Goal: Task Accomplishment & Management: Complete application form

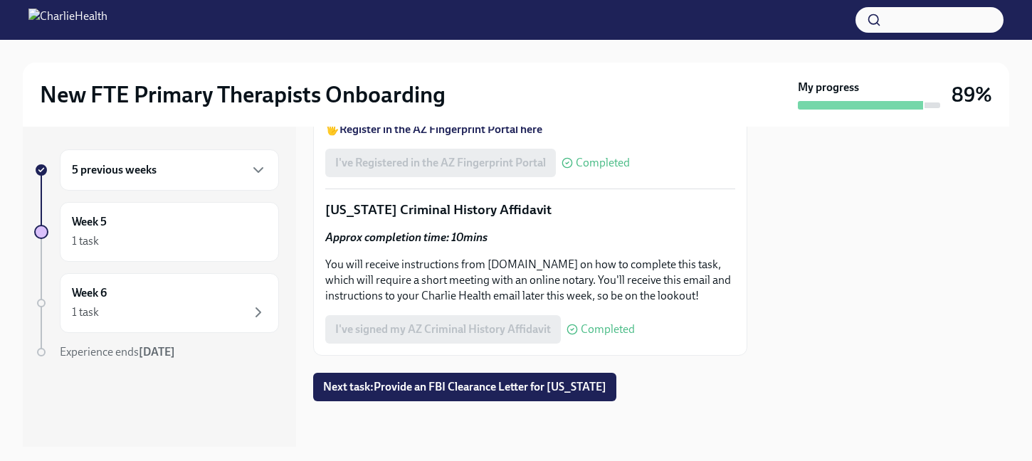
scroll to position [2284, 0]
click at [248, 173] on div "5 previous weeks" at bounding box center [169, 169] width 195 height 17
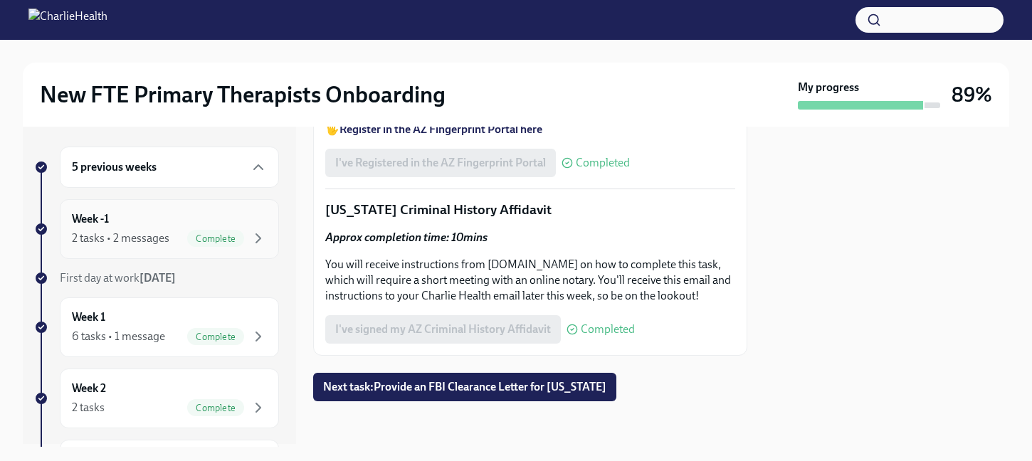
scroll to position [0, 0]
click at [203, 226] on div "Week -1 2 tasks • 2 messages Complete" at bounding box center [169, 232] width 195 height 36
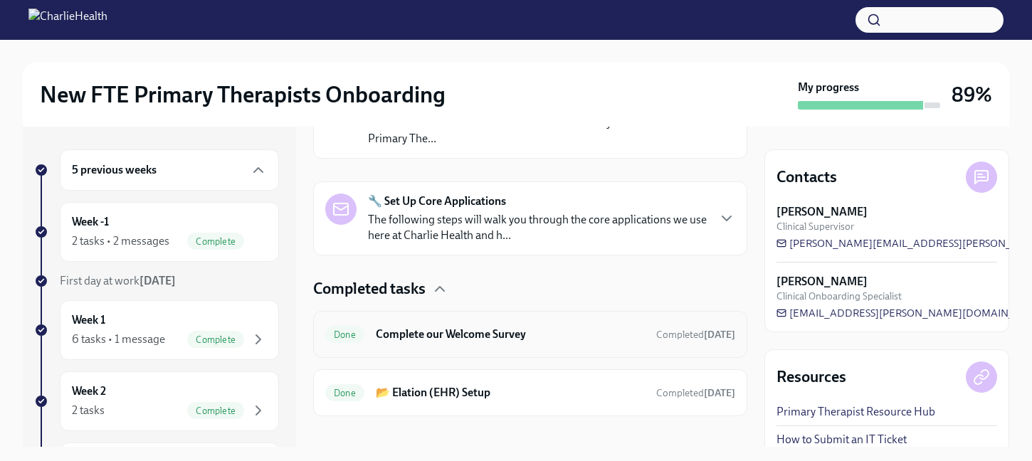
scroll to position [319, 0]
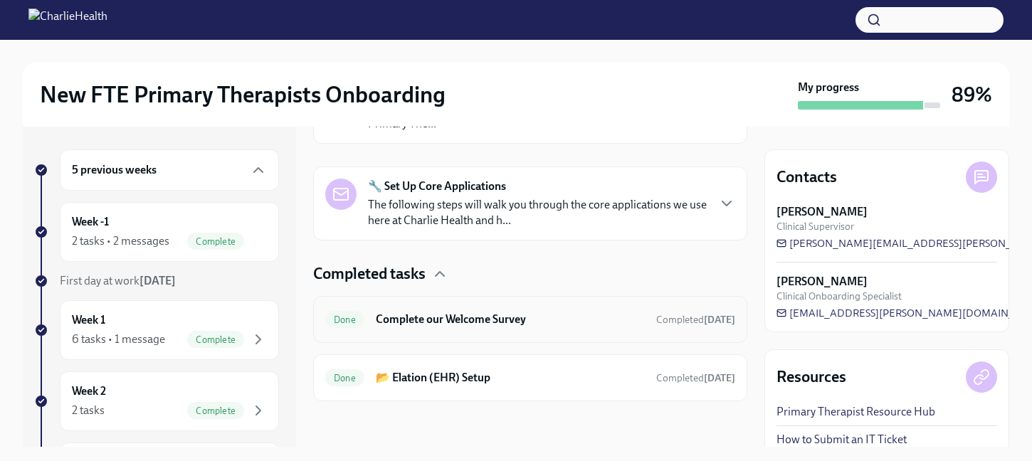
click at [482, 332] on div "Done Complete our Welcome Survey Completed [DATE]" at bounding box center [530, 319] width 434 height 47
click at [187, 240] on span "Complete" at bounding box center [215, 241] width 57 height 11
click at [91, 225] on h6 "Week -1" at bounding box center [90, 222] width 37 height 16
click at [132, 276] on span "First day at work [DATE]" at bounding box center [118, 281] width 116 height 14
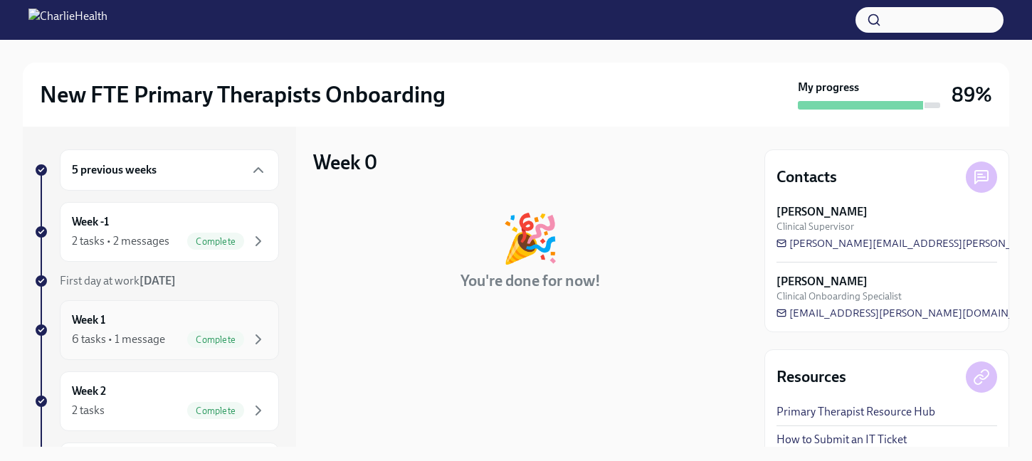
click at [132, 333] on div "6 tasks • 1 message" at bounding box center [118, 340] width 93 height 16
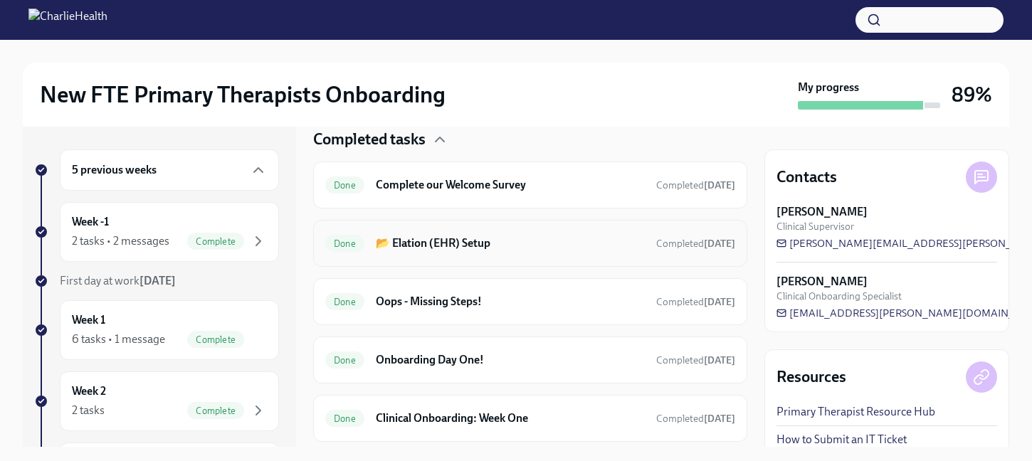
scroll to position [343, 0]
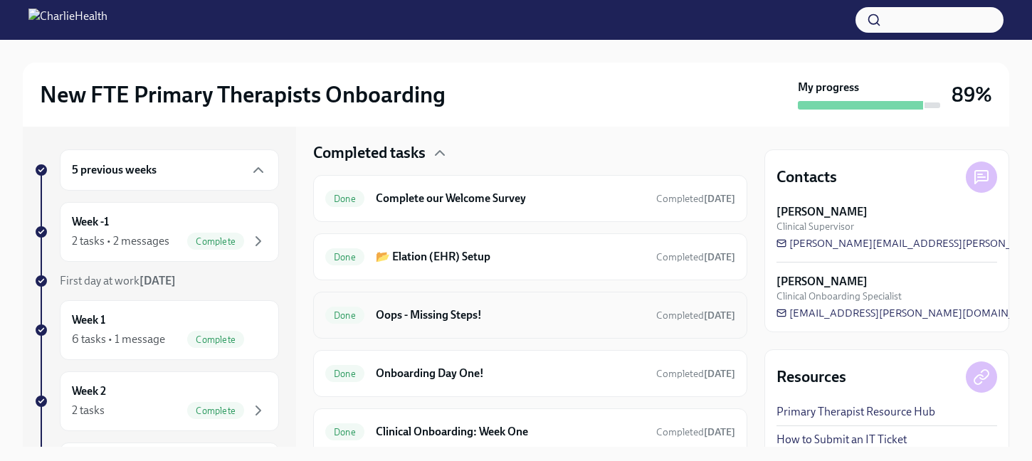
click at [450, 319] on h6 "Oops - Missing Steps!" at bounding box center [510, 315] width 269 height 16
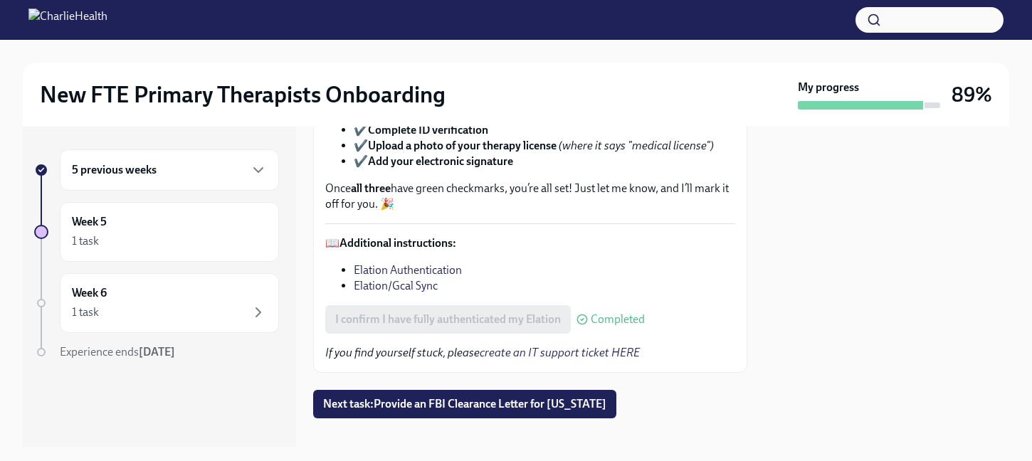
scroll to position [171, 0]
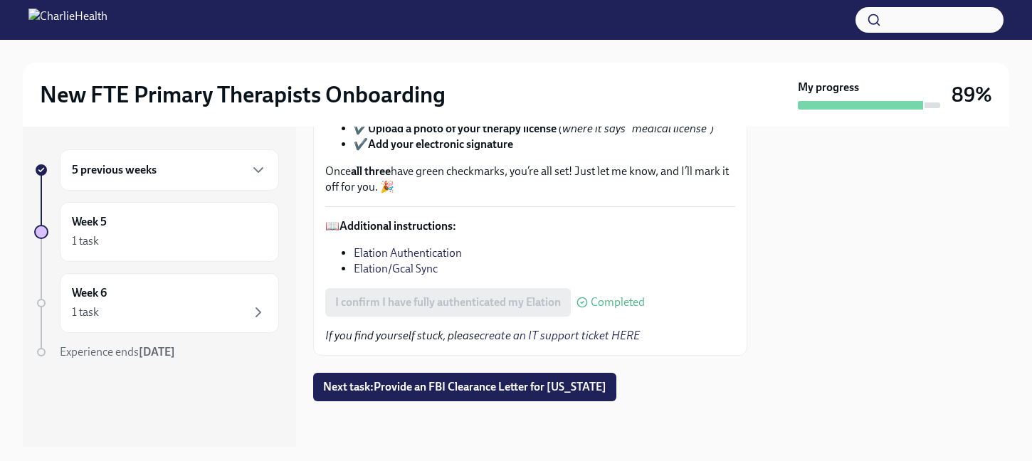
click at [154, 179] on div "5 previous weeks" at bounding box center [169, 169] width 219 height 41
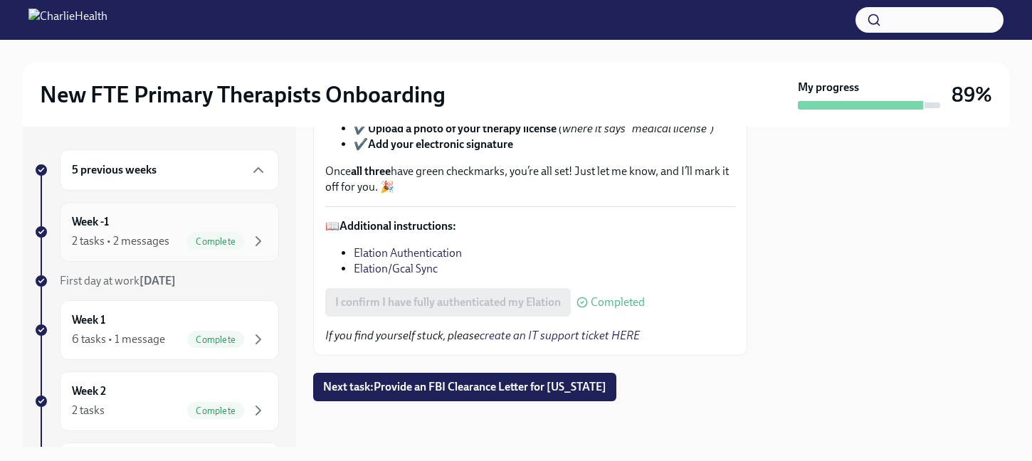
click at [159, 233] on div "2 tasks • 2 messages" at bounding box center [120, 241] width 97 height 16
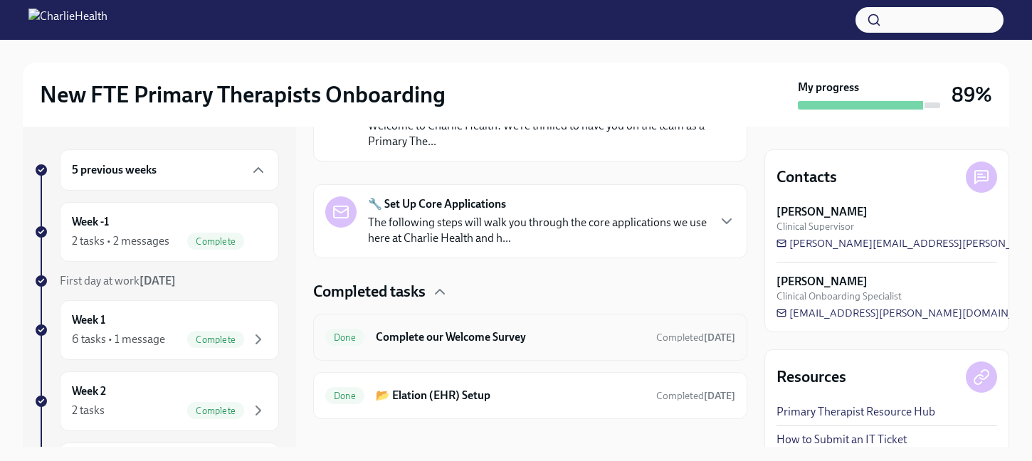
scroll to position [319, 0]
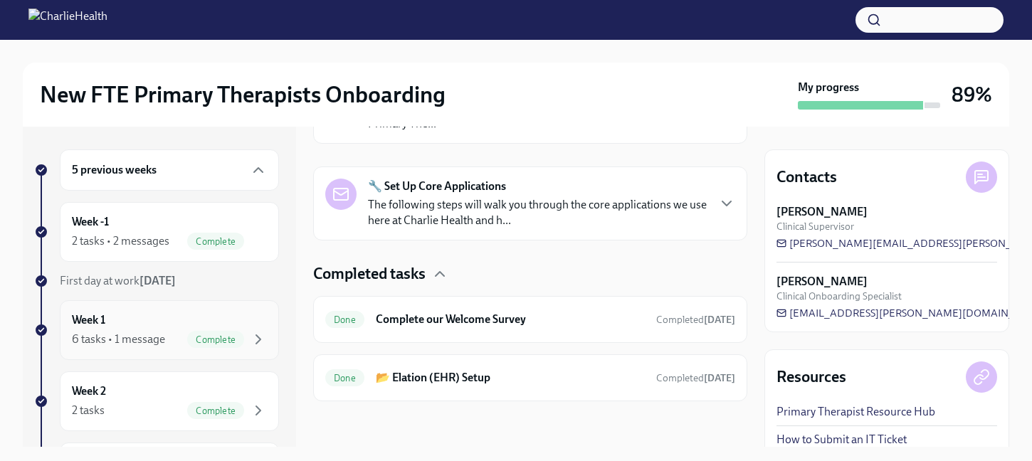
click at [103, 341] on div "6 tasks • 1 message" at bounding box center [118, 340] width 93 height 16
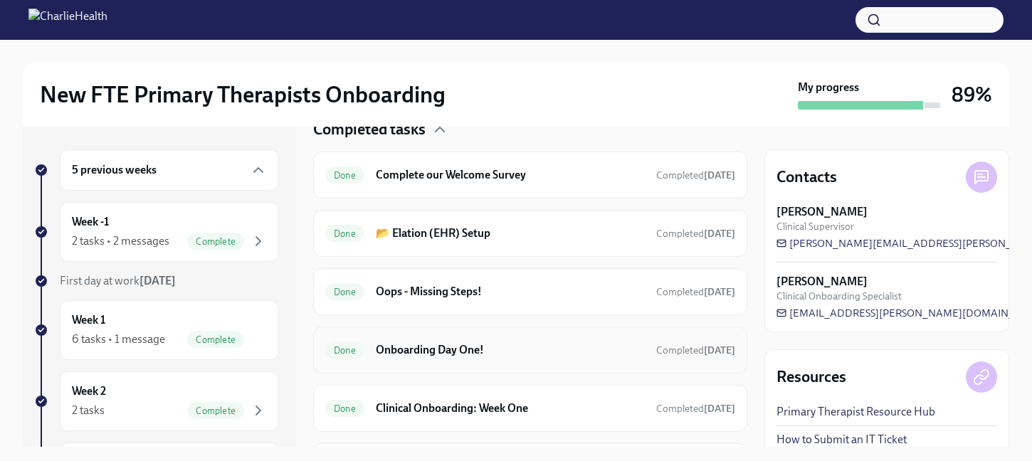
scroll to position [380, 0]
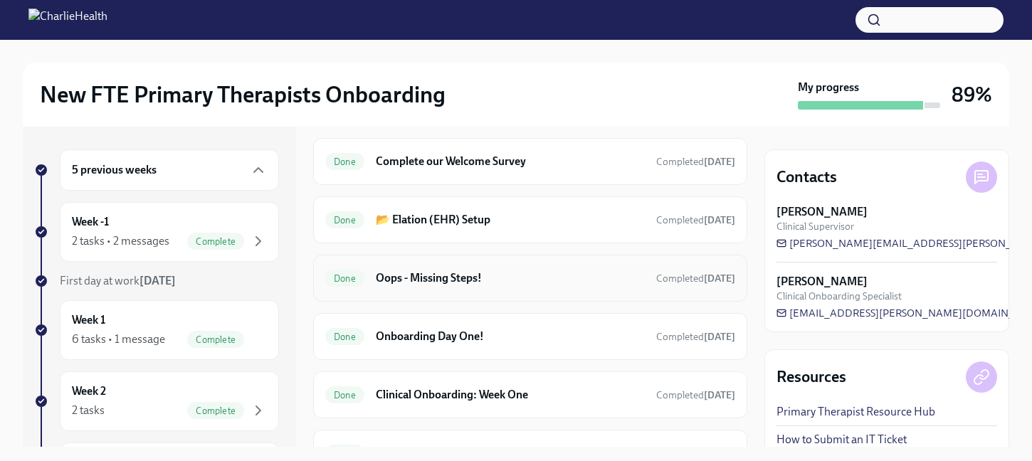
click at [665, 285] on div "Done Oops - Missing Steps! Completed [DATE]" at bounding box center [530, 278] width 410 height 23
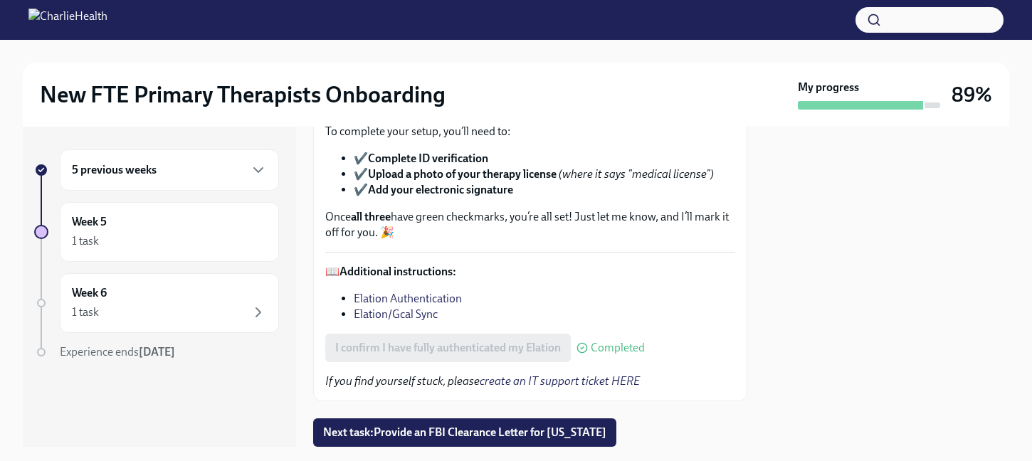
scroll to position [171, 0]
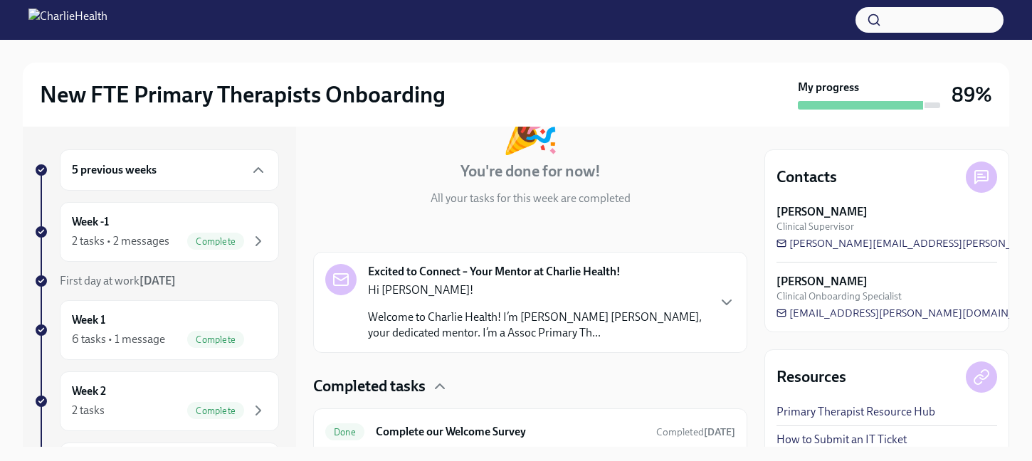
scroll to position [112, 0]
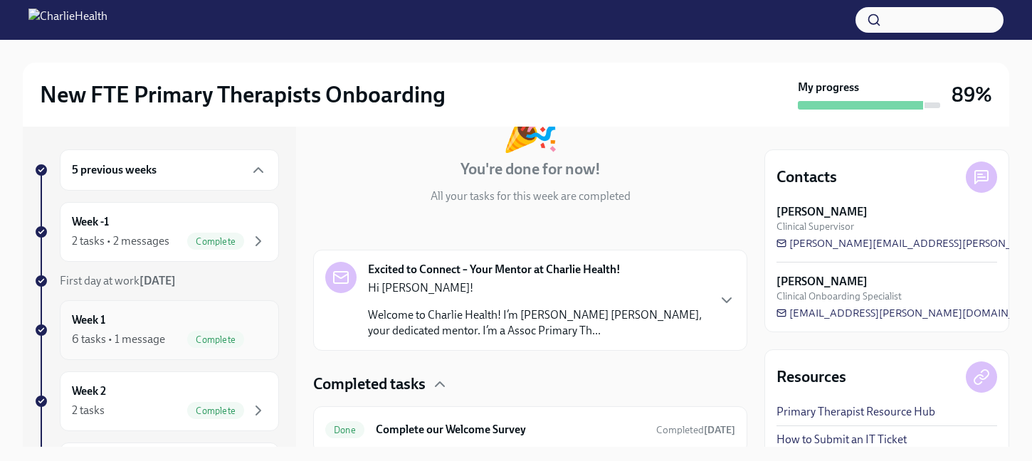
click at [134, 339] on div "6 tasks • 1 message" at bounding box center [118, 340] width 93 height 16
click at [217, 332] on div "Complete" at bounding box center [215, 339] width 57 height 17
click at [95, 314] on h6 "Week 1" at bounding box center [88, 320] width 33 height 16
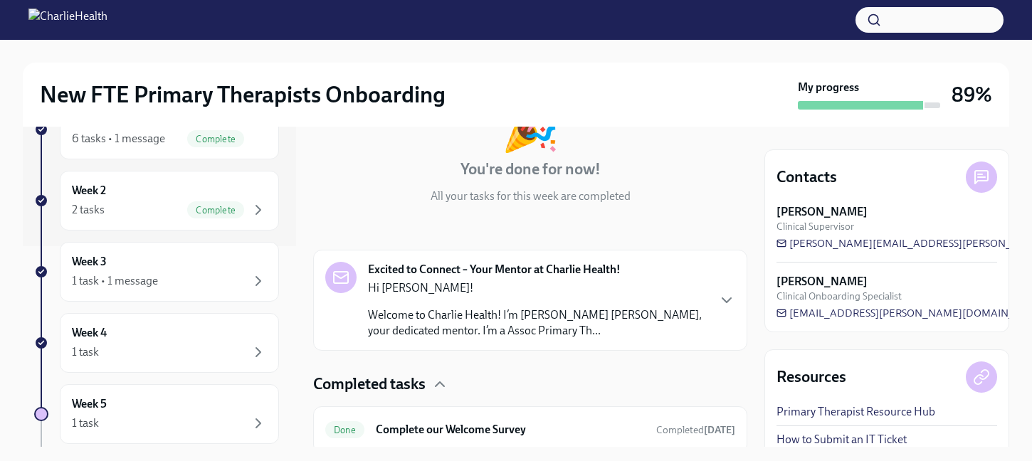
scroll to position [200, 0]
click at [252, 213] on icon "button" at bounding box center [258, 210] width 17 height 17
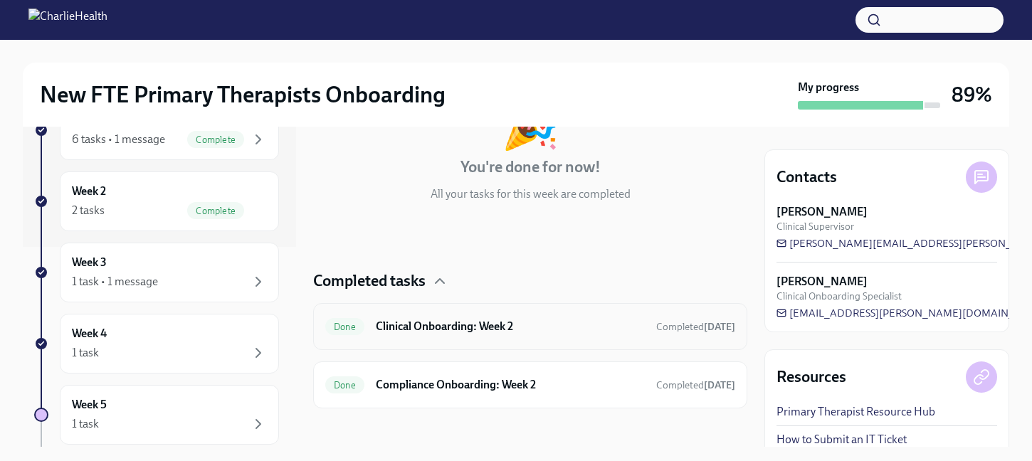
scroll to position [115, 0]
click at [476, 332] on h6 "Clinical Onboarding: Week 2" at bounding box center [510, 326] width 269 height 16
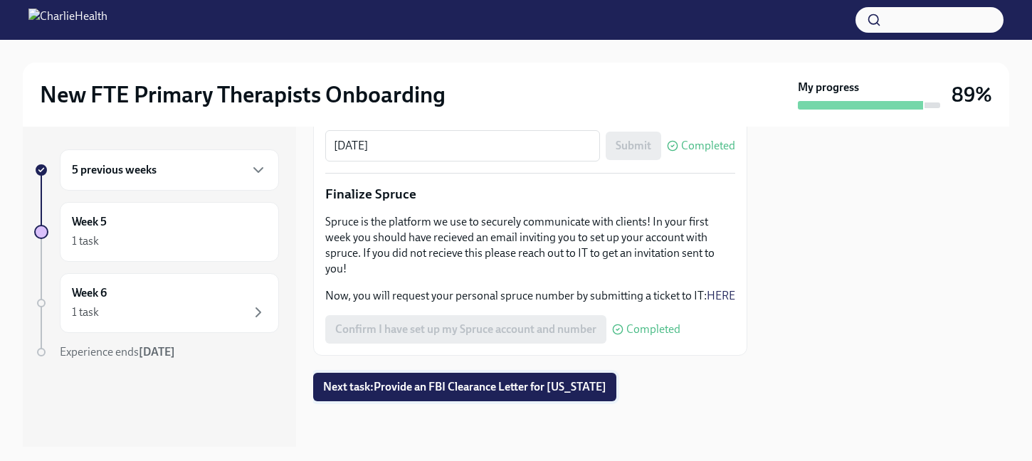
scroll to position [1882, 0]
click at [181, 174] on div "5 previous weeks" at bounding box center [169, 169] width 195 height 17
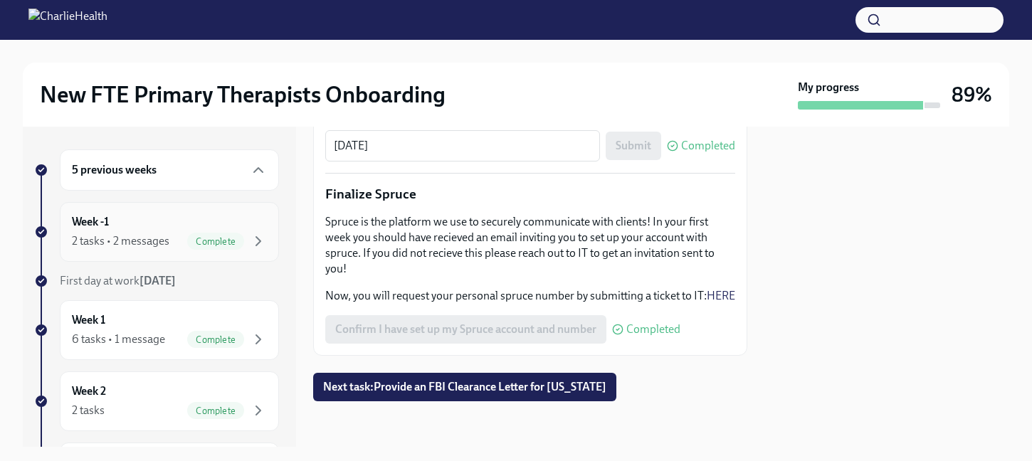
click at [115, 238] on div "2 tasks • 2 messages" at bounding box center [120, 241] width 97 height 16
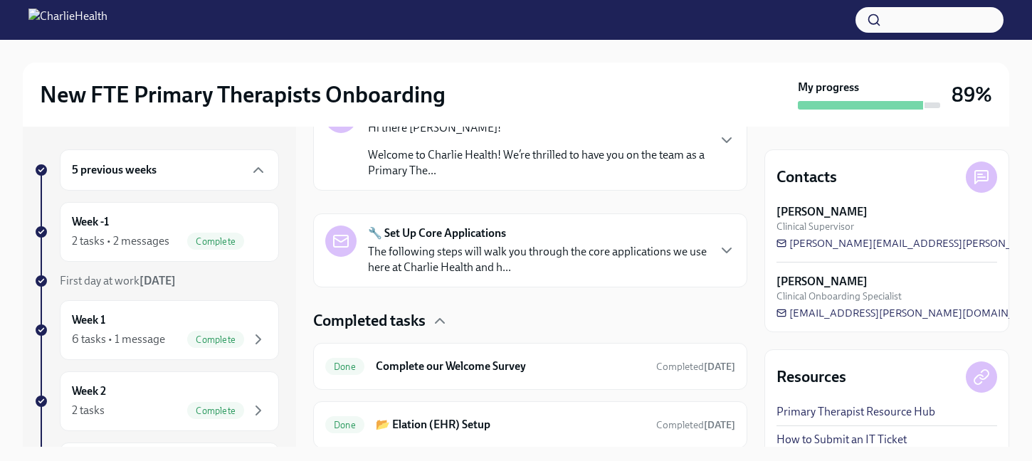
scroll to position [312, 0]
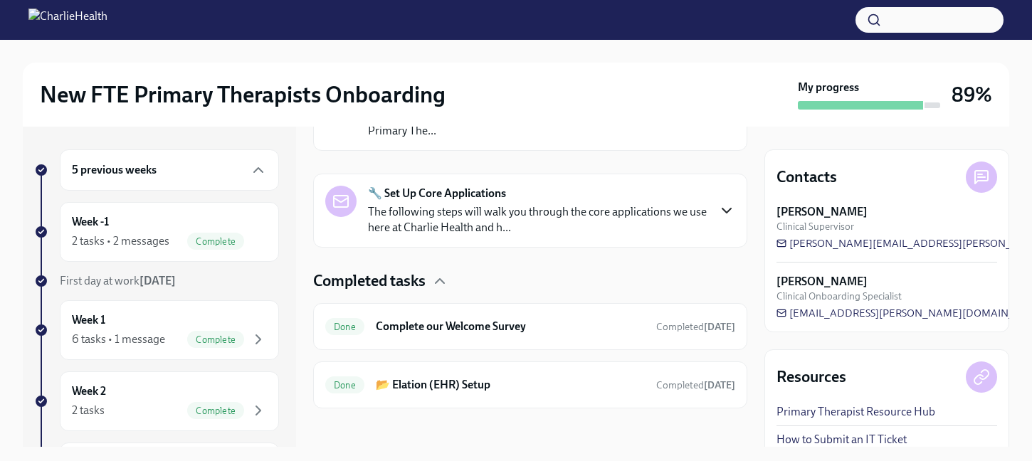
click at [721, 206] on icon "button" at bounding box center [726, 210] width 17 height 17
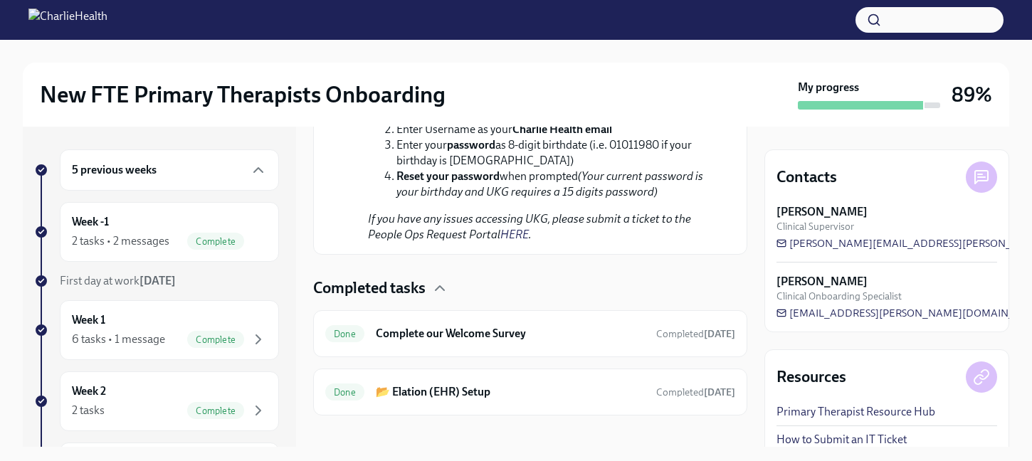
scroll to position [1379, 0]
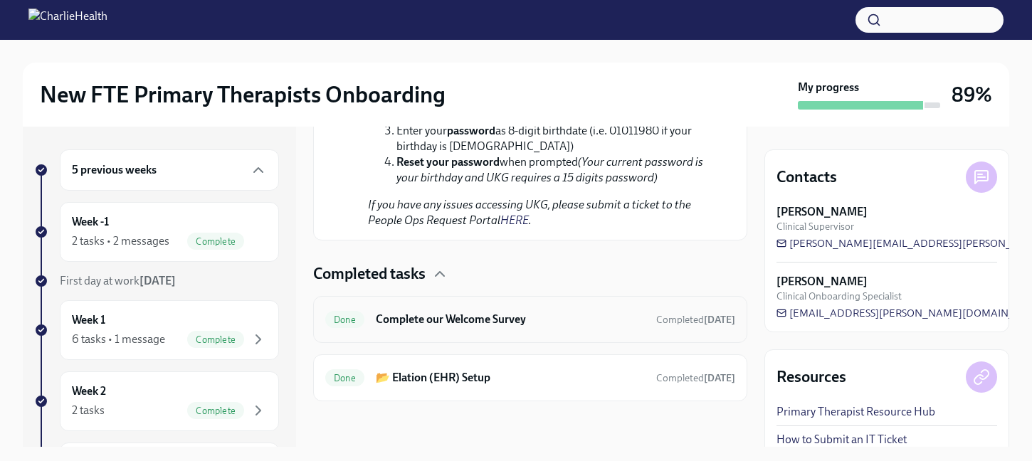
click at [485, 318] on h6 "Complete our Welcome Survey" at bounding box center [510, 320] width 269 height 16
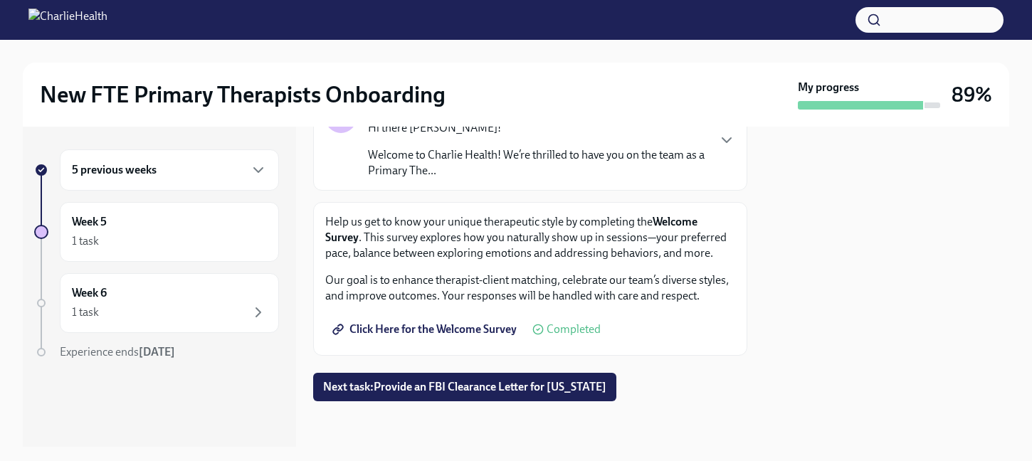
scroll to position [137, 0]
click at [76, 231] on div "Week 5 1 task" at bounding box center [169, 232] width 195 height 36
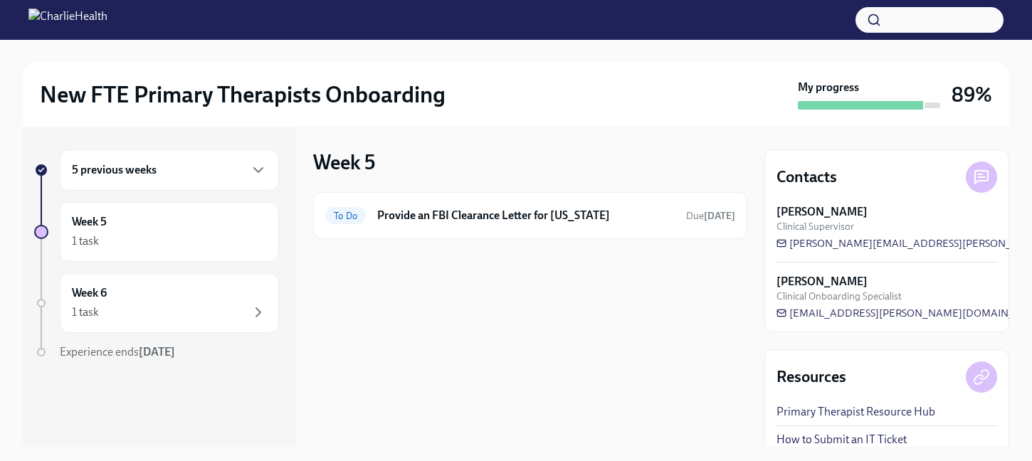
click at [264, 165] on icon "button" at bounding box center [258, 169] width 17 height 17
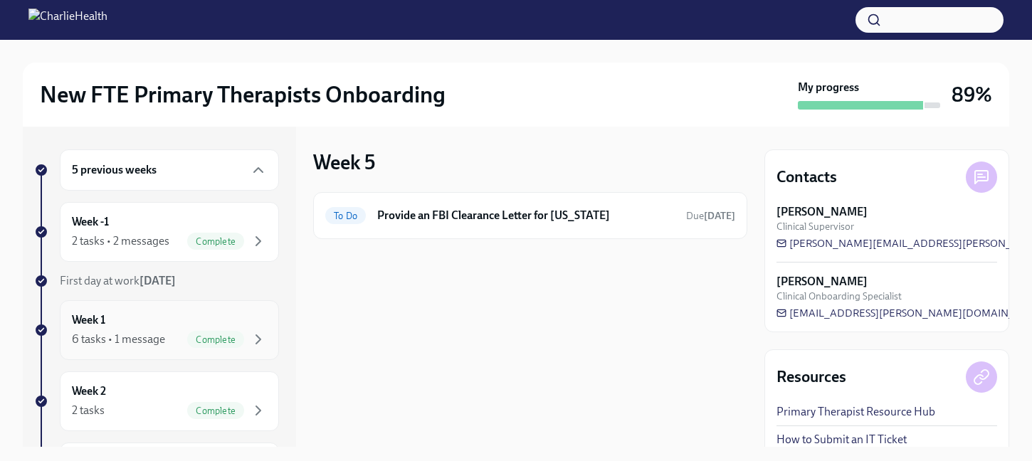
click at [120, 347] on div "6 tasks • 1 message Complete" at bounding box center [169, 339] width 195 height 17
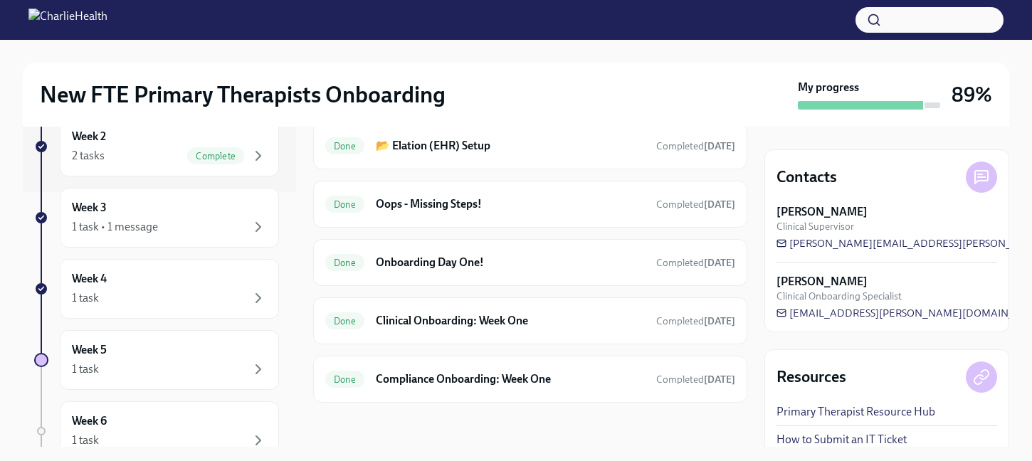
scroll to position [455, 0]
click at [452, 375] on h6 "Compliance Onboarding: Week One" at bounding box center [510, 378] width 269 height 16
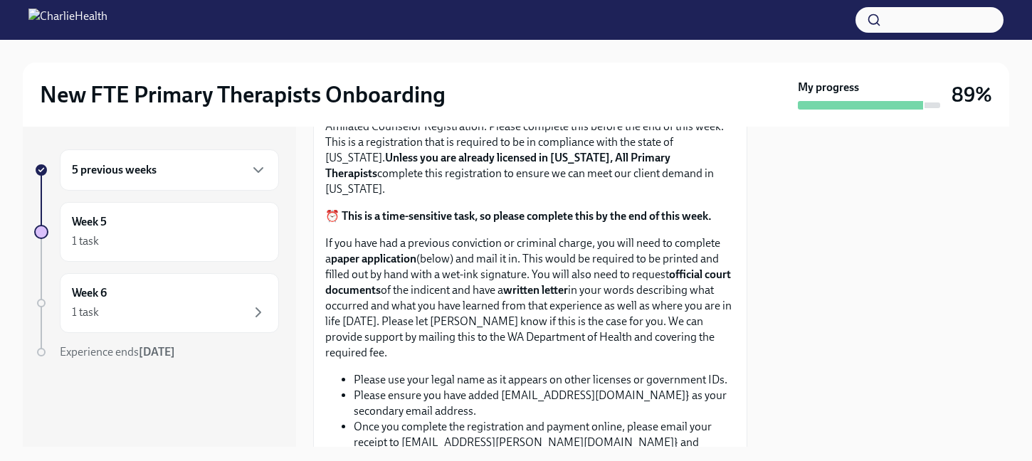
scroll to position [782, 0]
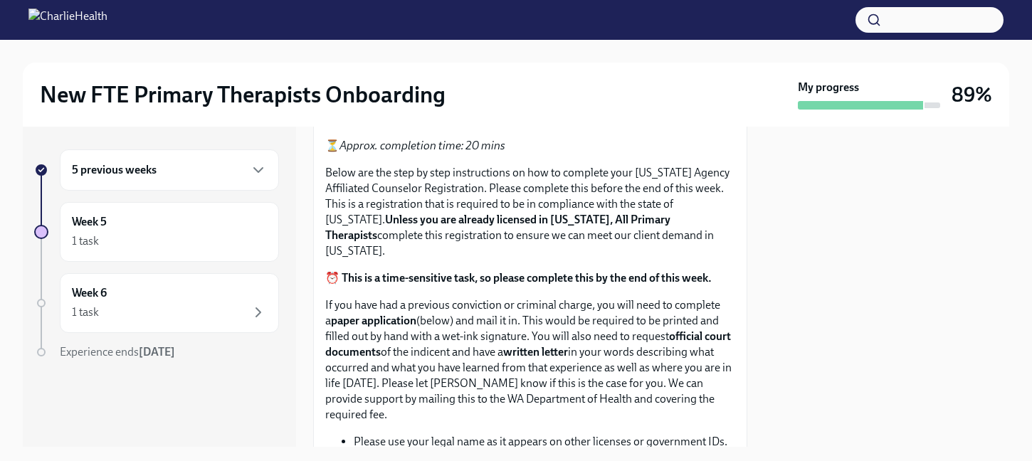
click at [350, 78] on span "CPR NH.pdf" at bounding box center [372, 70] width 75 height 14
click at [0, 0] on input "CPR NH.pdf" at bounding box center [0, 0] width 0 height 0
